Goal: Information Seeking & Learning: Learn about a topic

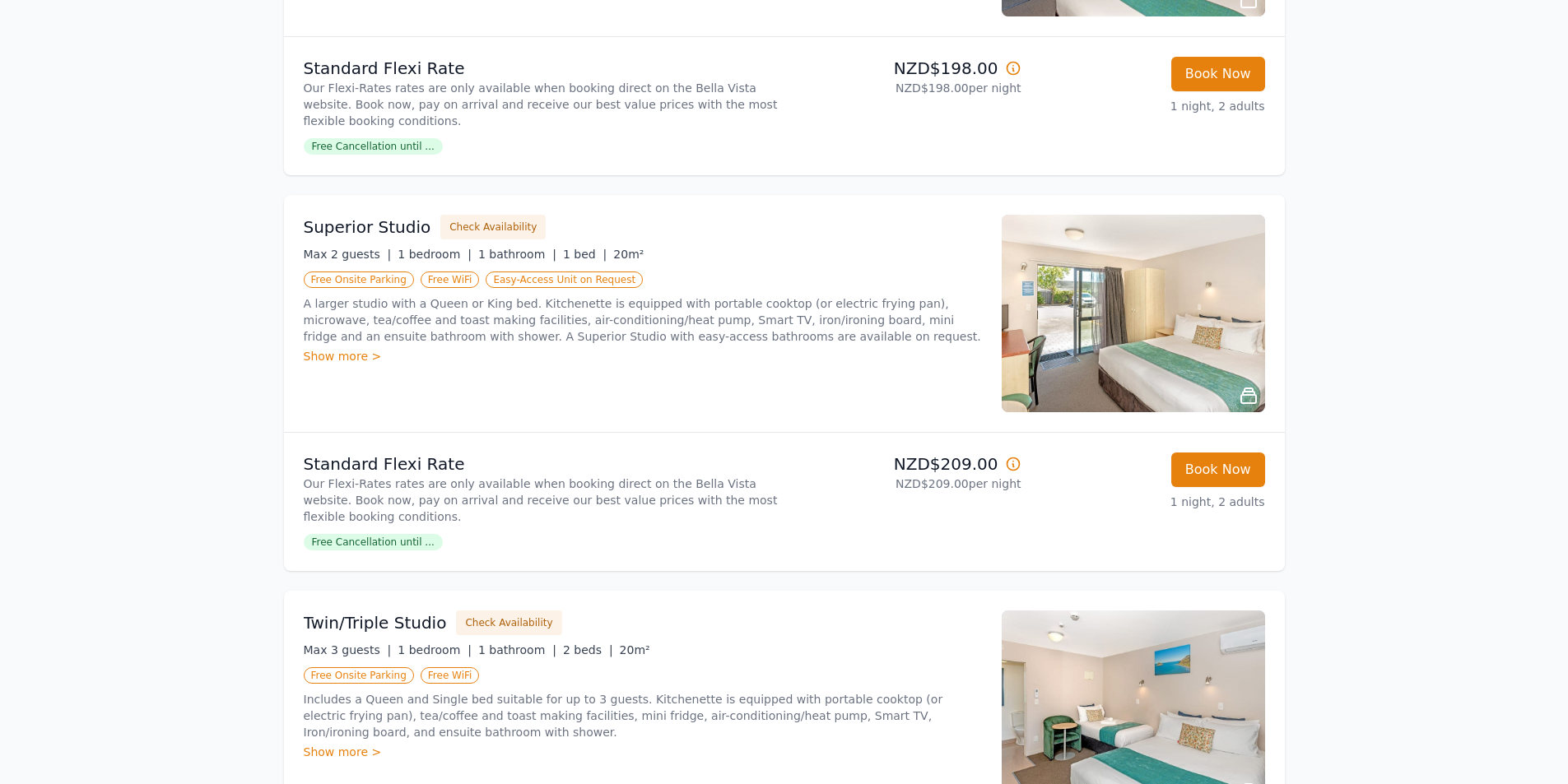
scroll to position [494, 0]
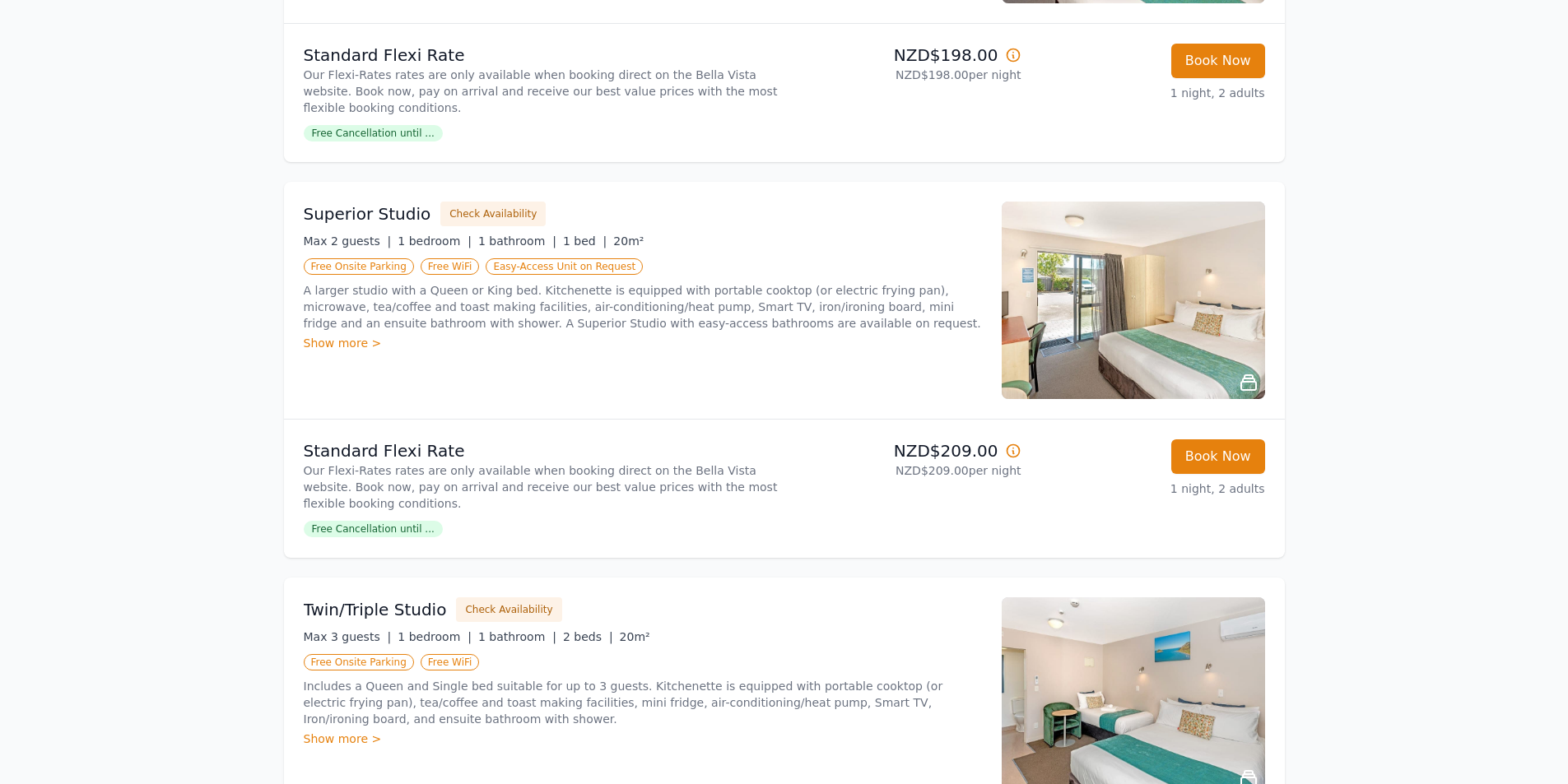
click at [1154, 331] on img at bounding box center [1133, 300] width 263 height 197
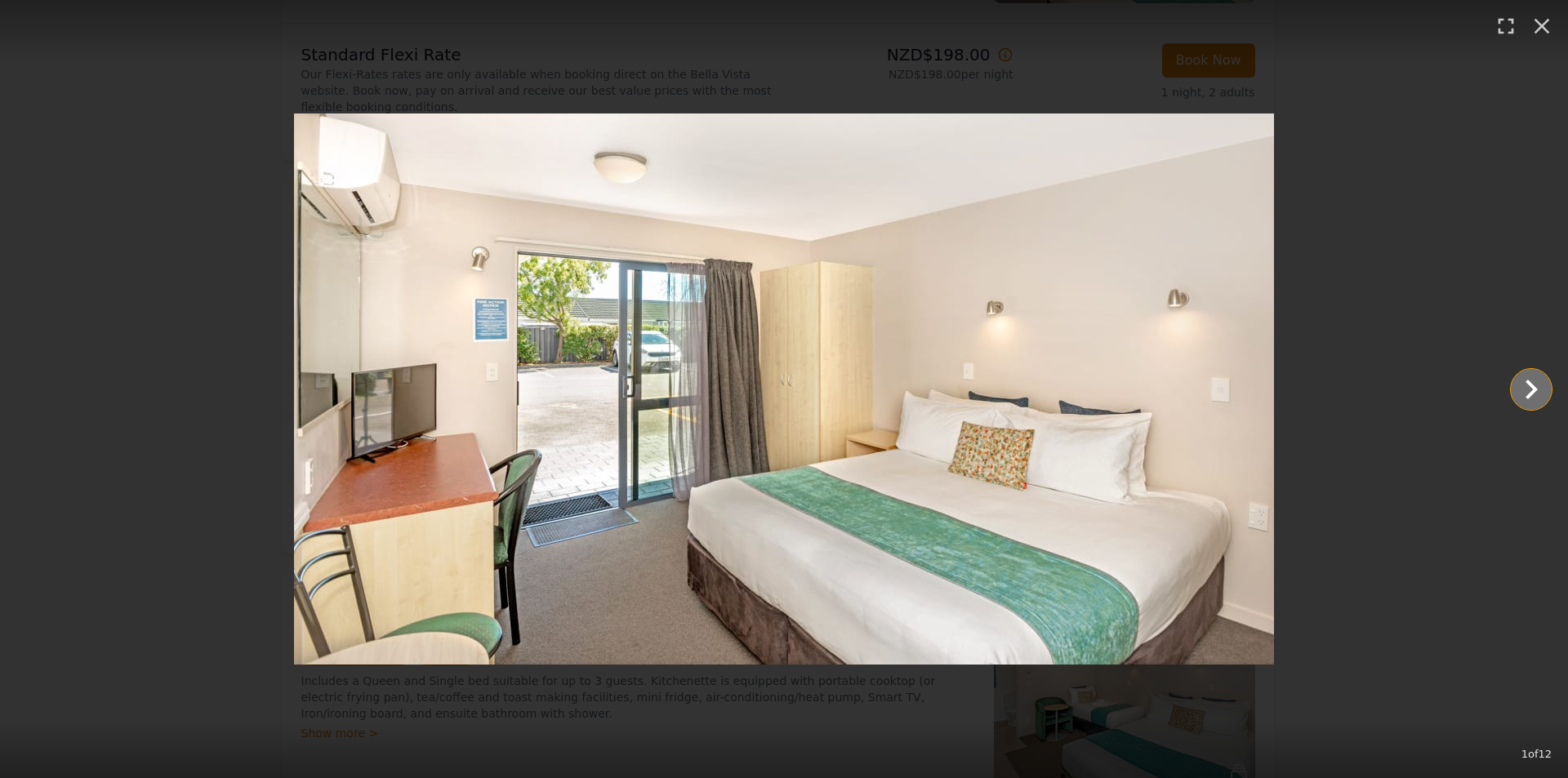
click at [1540, 387] on icon "Show slide 2 of 12" at bounding box center [1532, 389] width 39 height 39
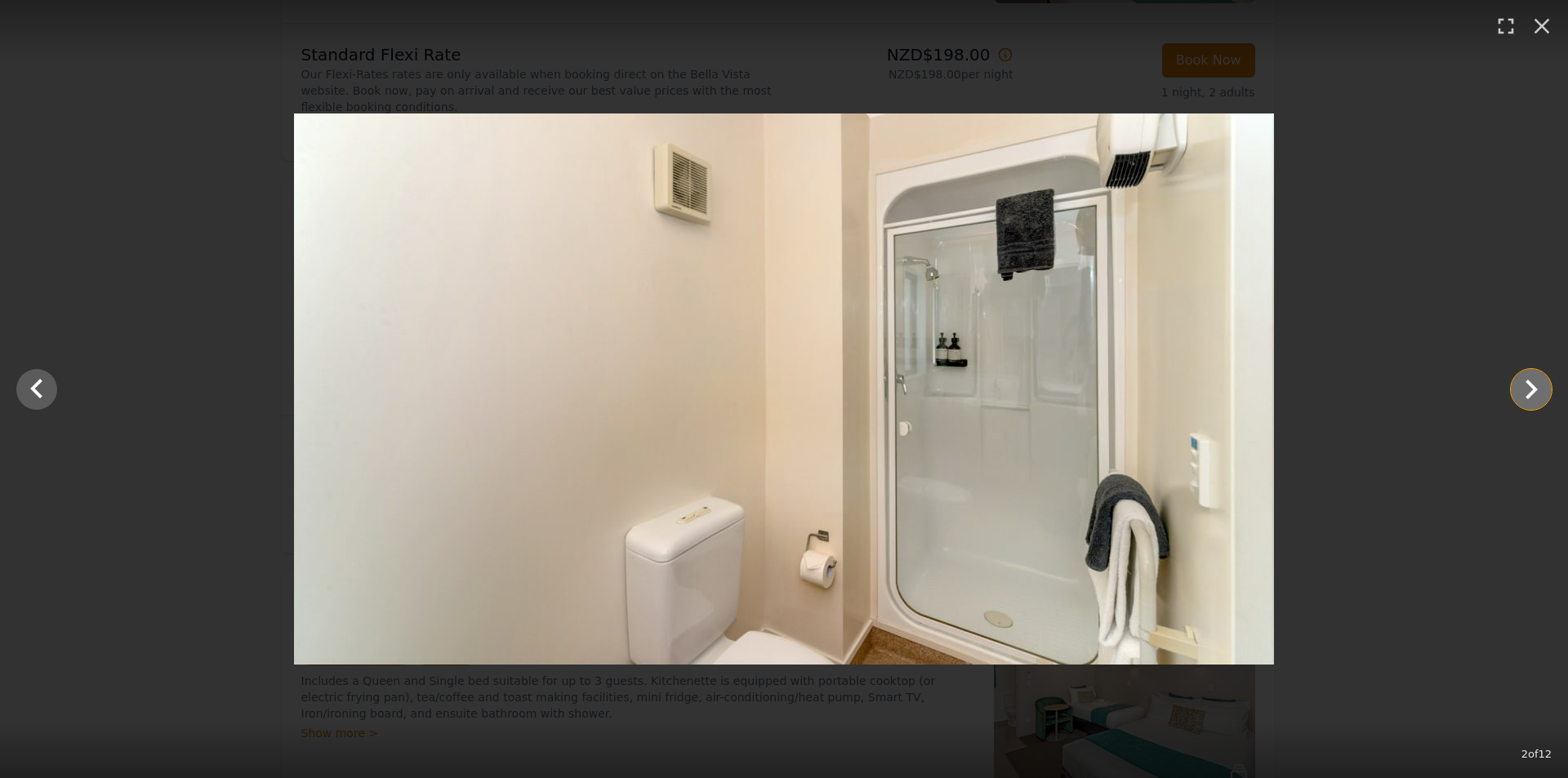
click at [1540, 387] on icon "Show slide 3 of 12" at bounding box center [1532, 389] width 39 height 39
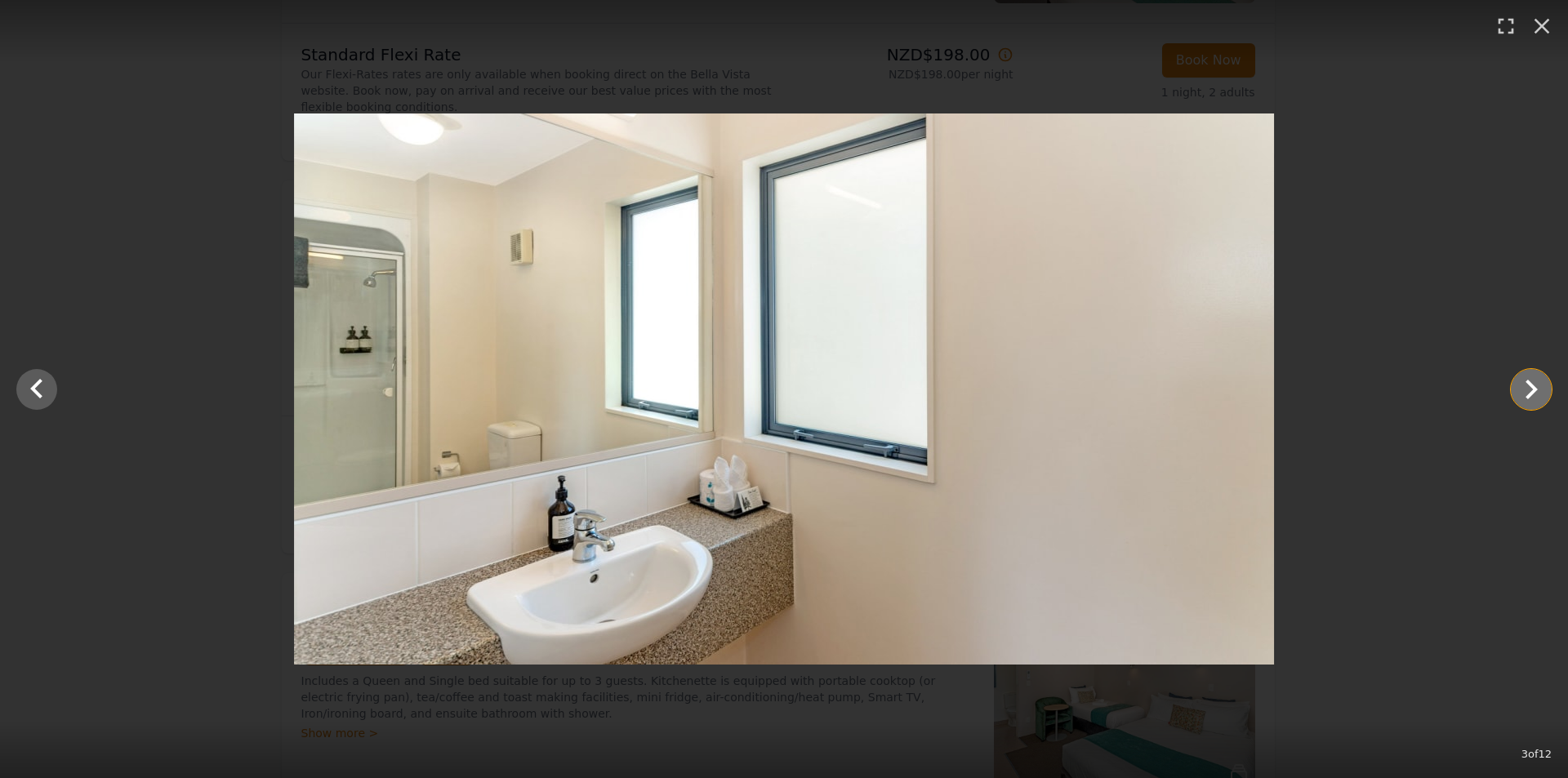
click at [1540, 387] on icon "Show slide 4 of 12" at bounding box center [1532, 389] width 39 height 39
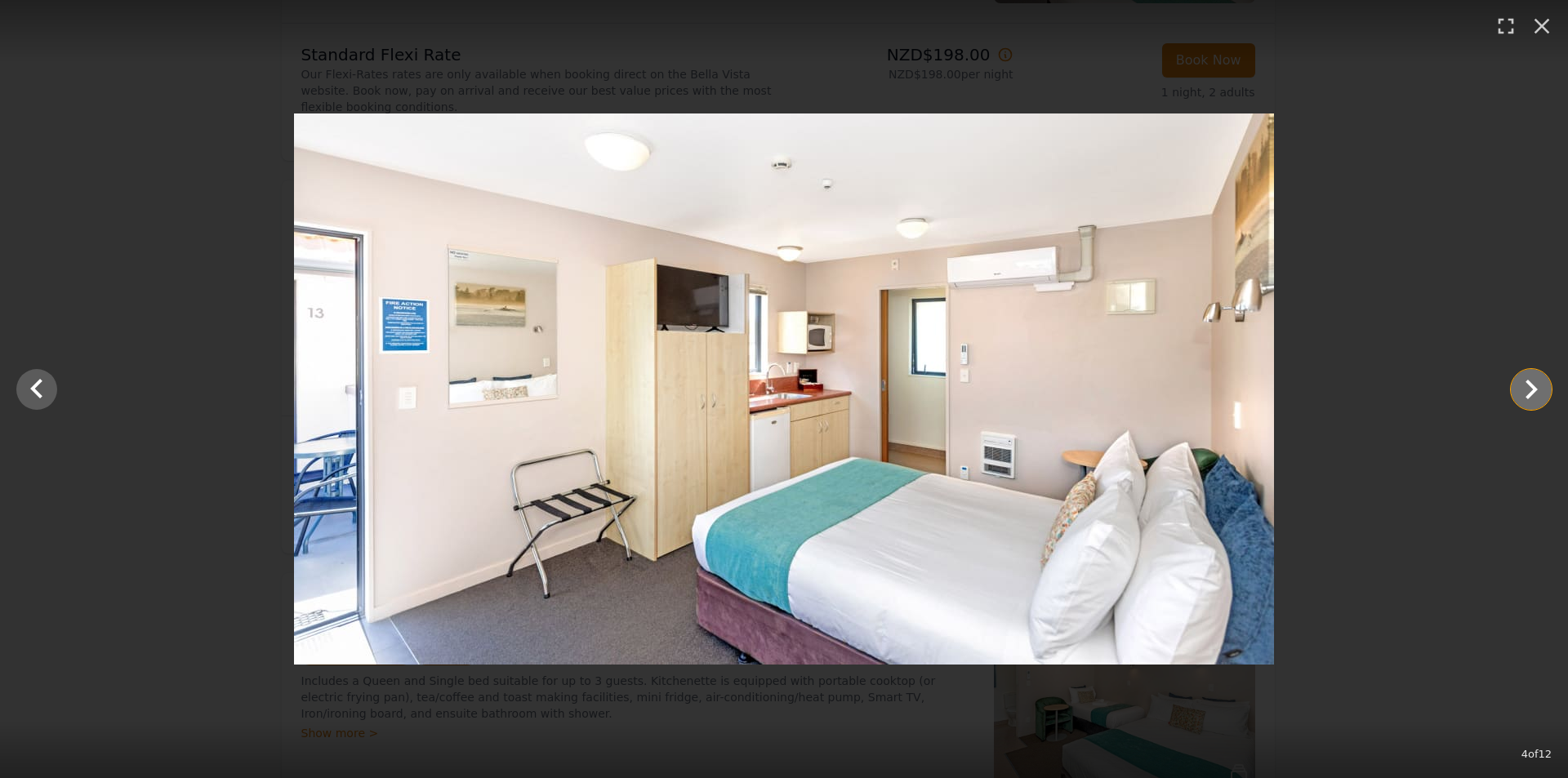
click at [1540, 387] on icon "Show slide 5 of 12" at bounding box center [1532, 389] width 39 height 39
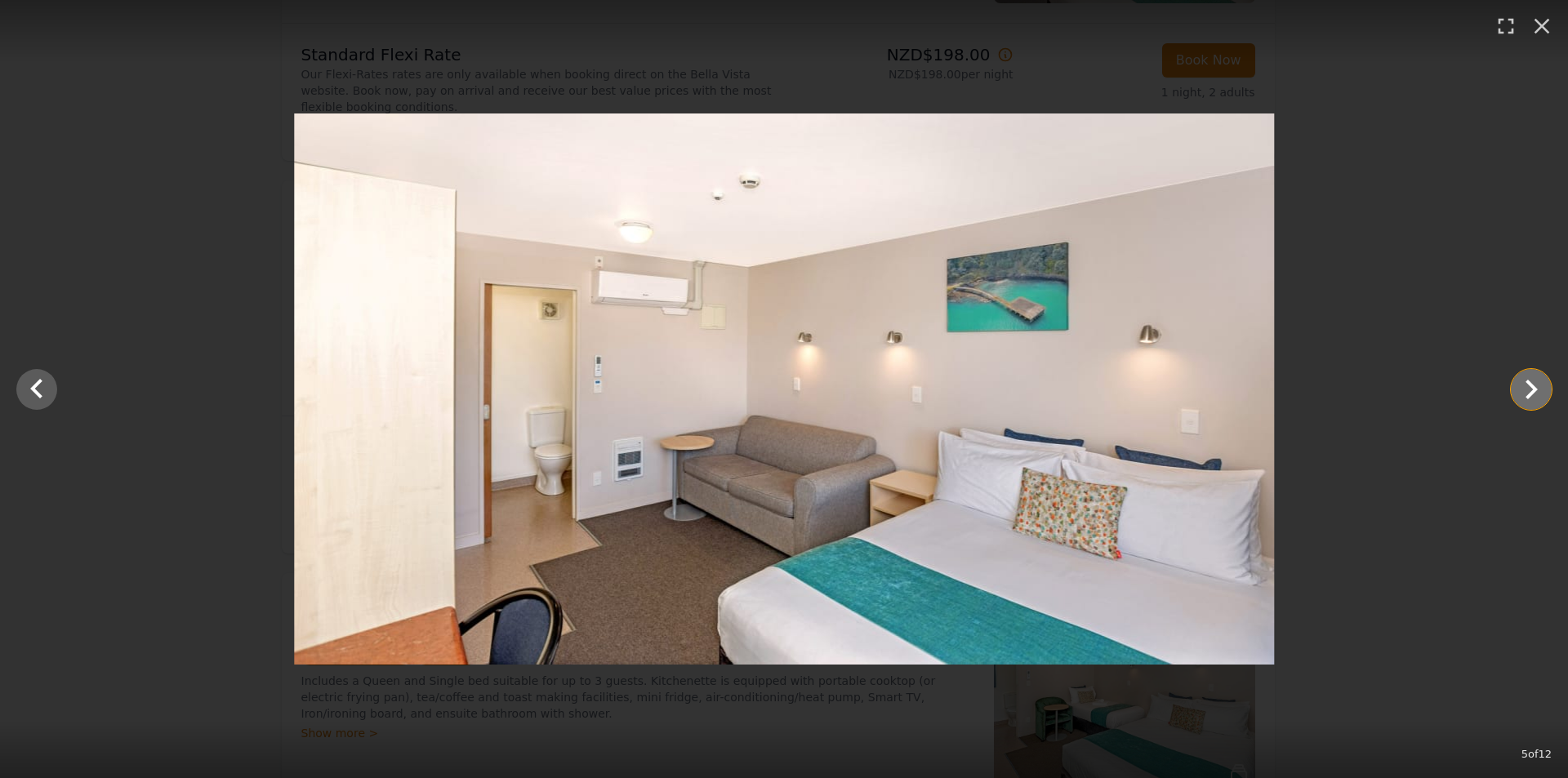
click at [1540, 387] on icon "Show slide 6 of 12" at bounding box center [1532, 389] width 39 height 39
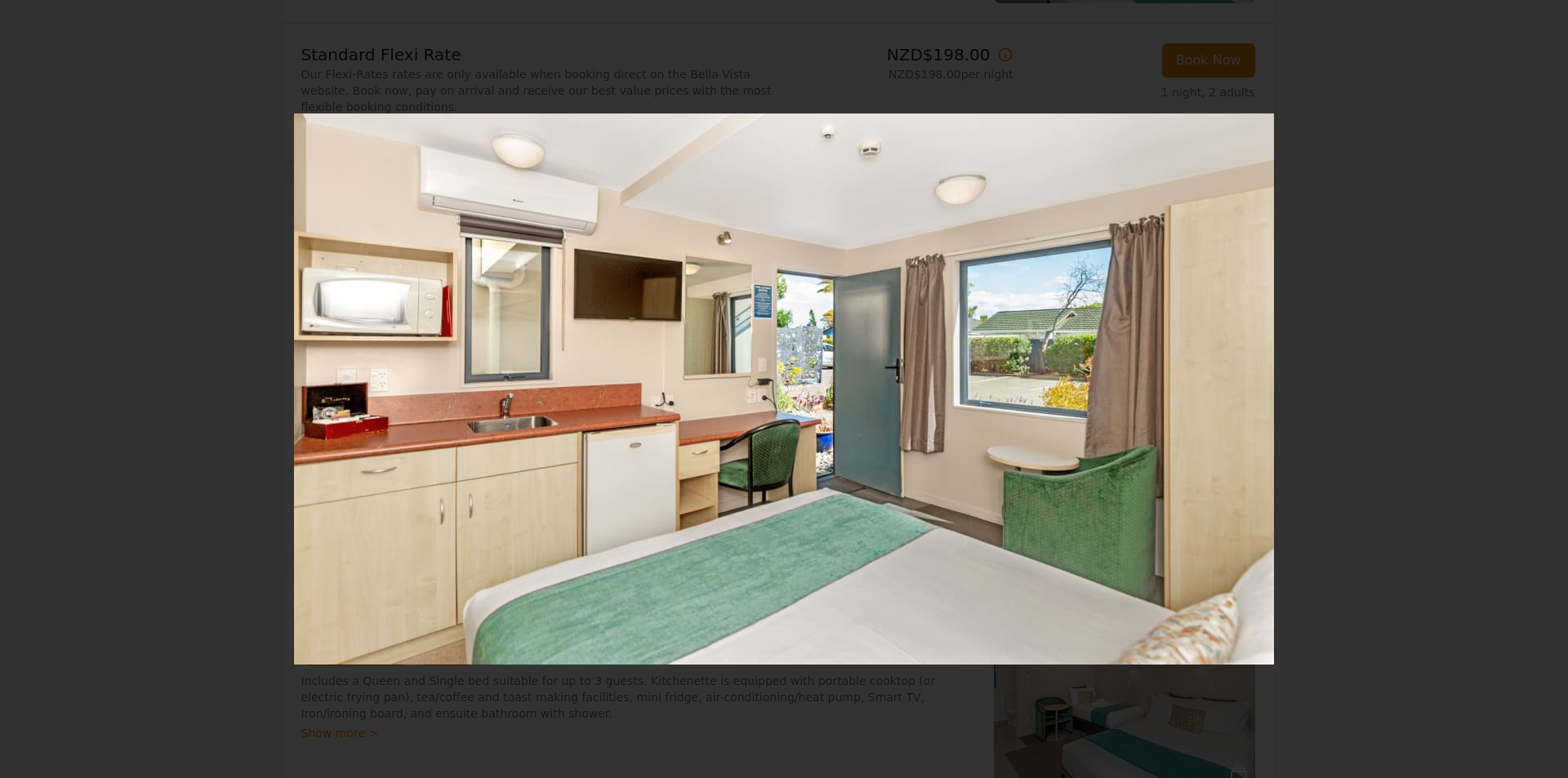
click at [1539, 389] on icon "Show slide 7 of 12" at bounding box center [1532, 389] width 39 height 39
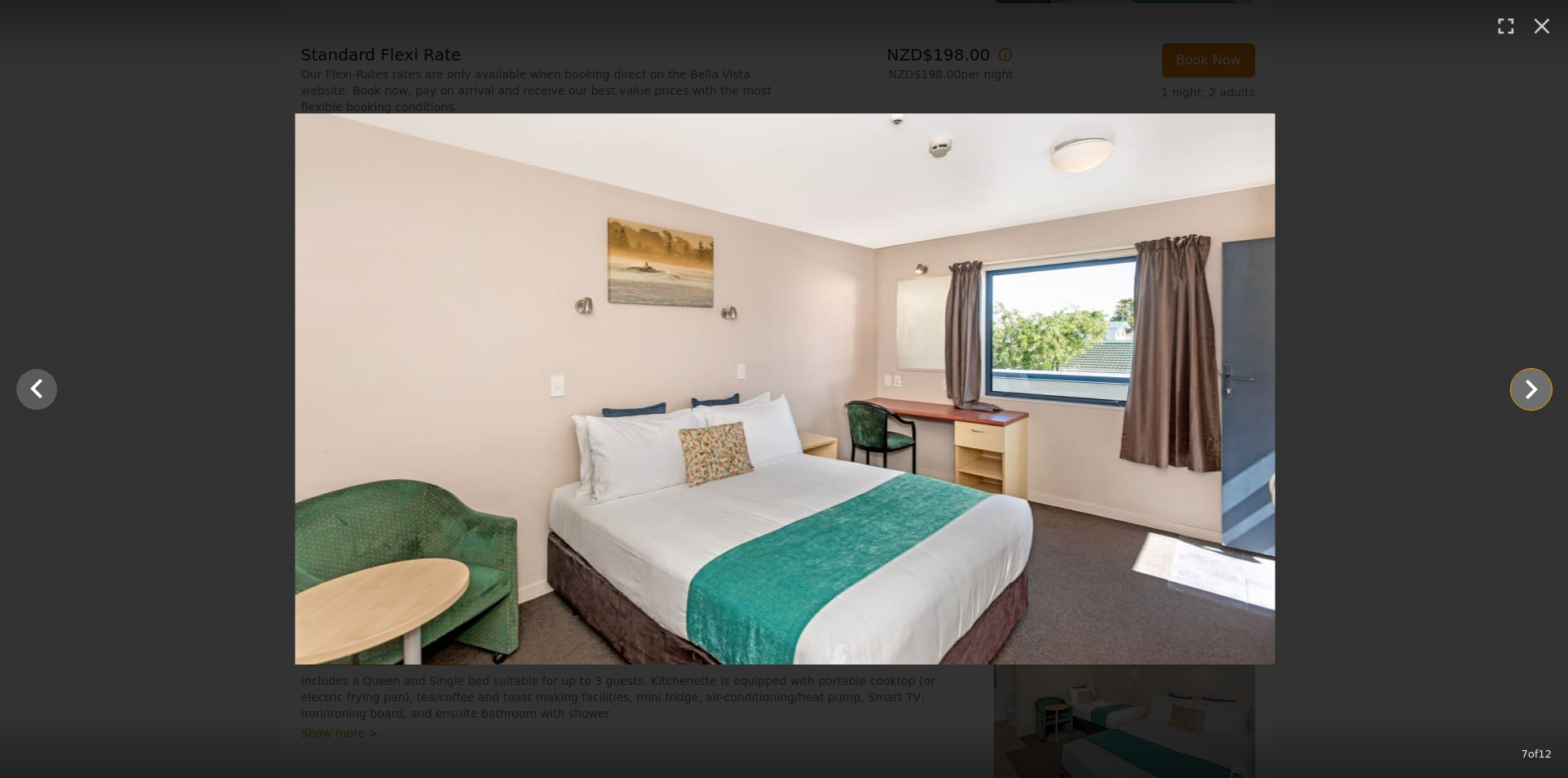
click at [1539, 389] on icon "Show slide 8 of 12" at bounding box center [1532, 389] width 39 height 39
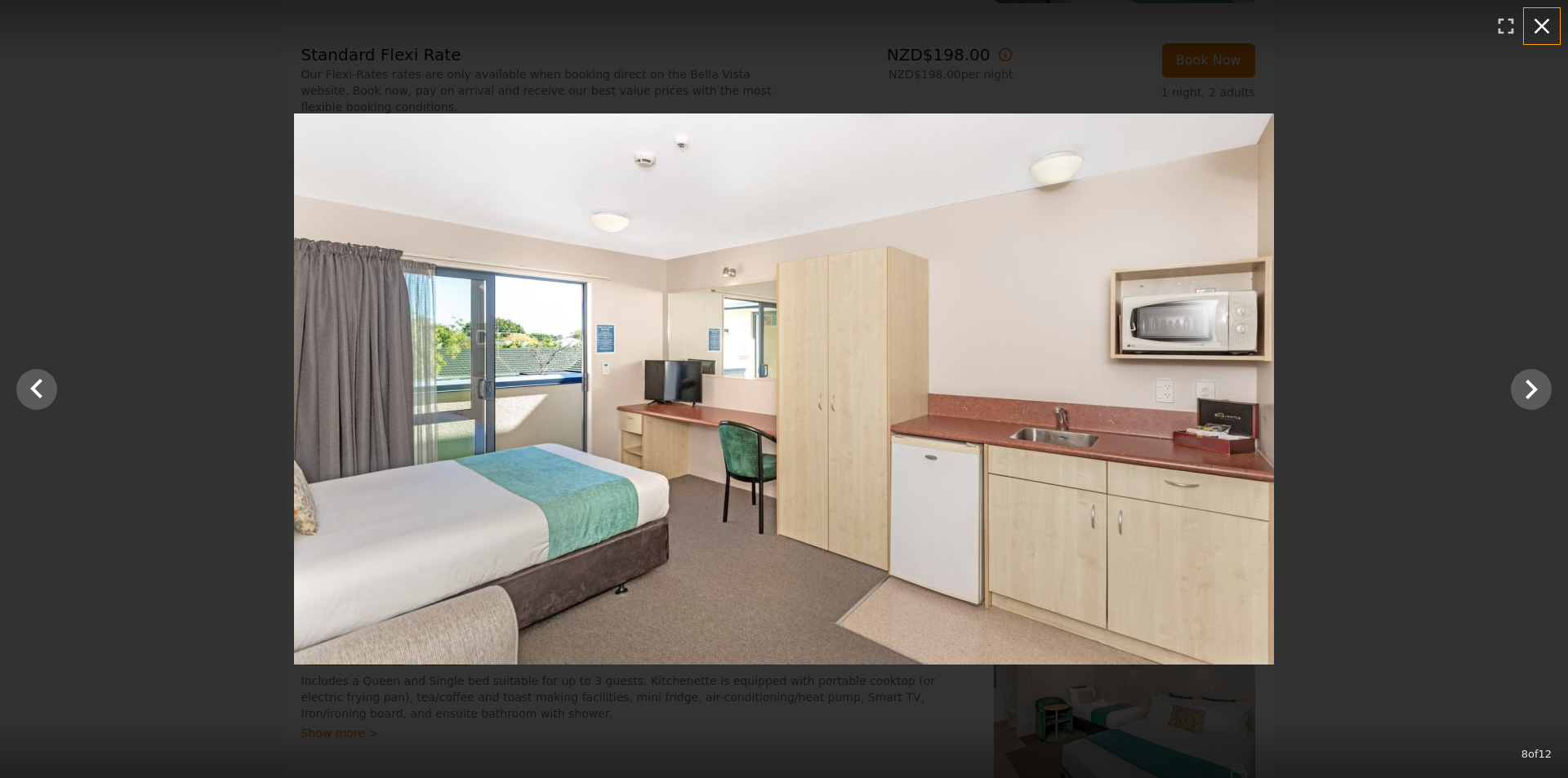
click at [1550, 24] on icon "button" at bounding box center [1542, 25] width 26 height 26
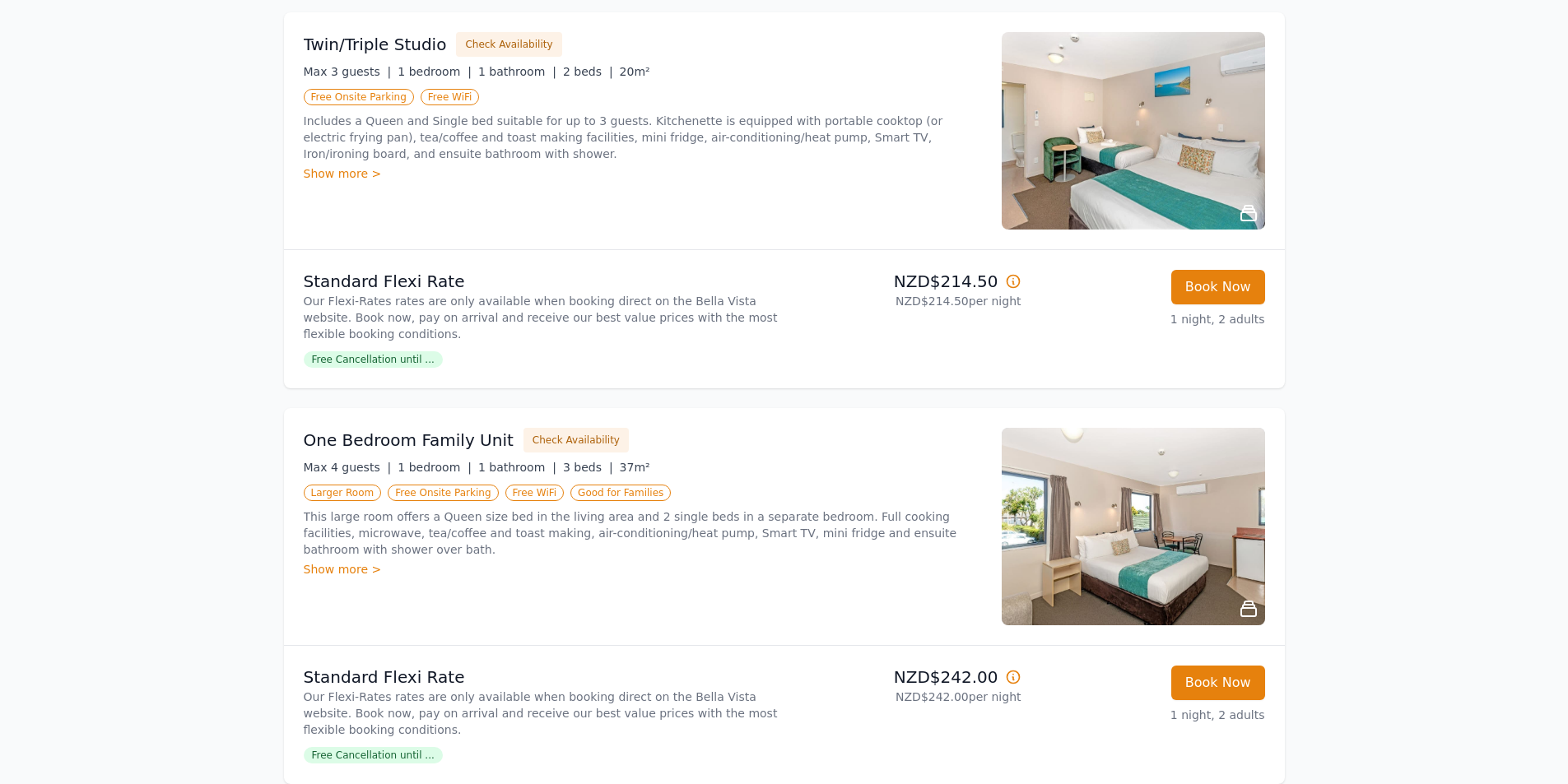
scroll to position [1286, 0]
